Goal: Information Seeking & Learning: Learn about a topic

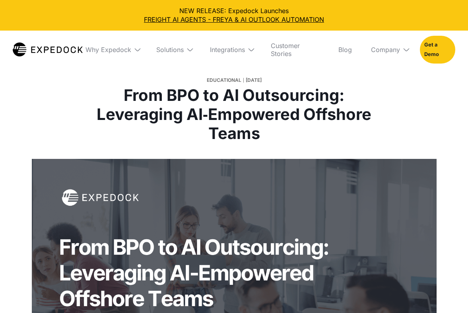
select select
click at [132, 54] on div "Why Expedock" at bounding box center [111, 50] width 64 height 38
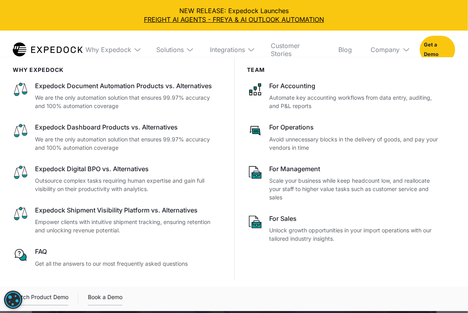
click at [162, 41] on div "Solutions" at bounding box center [173, 50] width 47 height 38
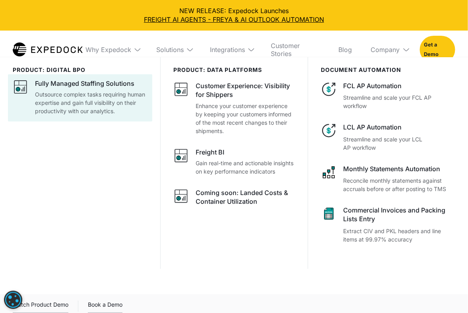
click at [99, 88] on div "Fully Managed Staffing Solutions Outsource complex tasks requiring human expert…" at bounding box center [91, 97] width 112 height 36
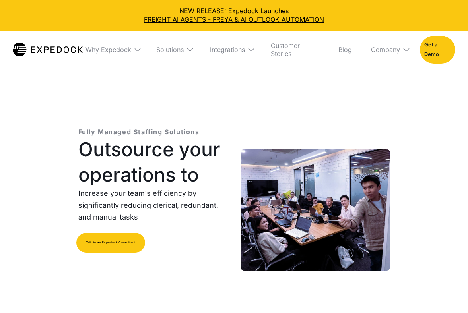
select select
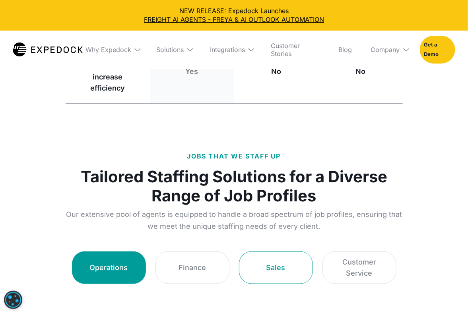
scroll to position [1093, 0]
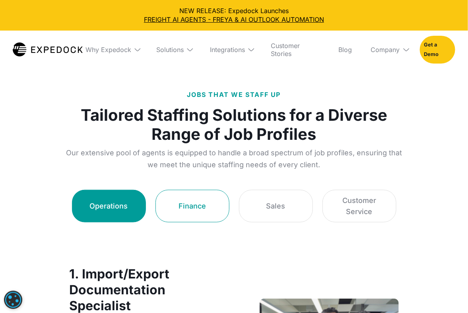
click at [196, 209] on div "Finance" at bounding box center [191, 206] width 27 height 11
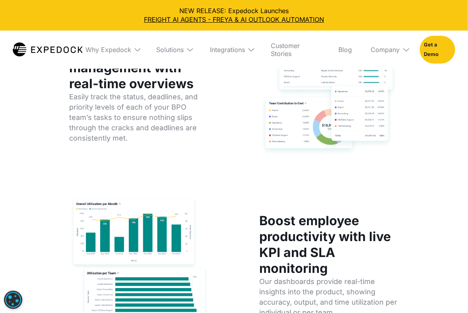
scroll to position [2037, 0]
